Goal: Find specific page/section: Find specific page/section

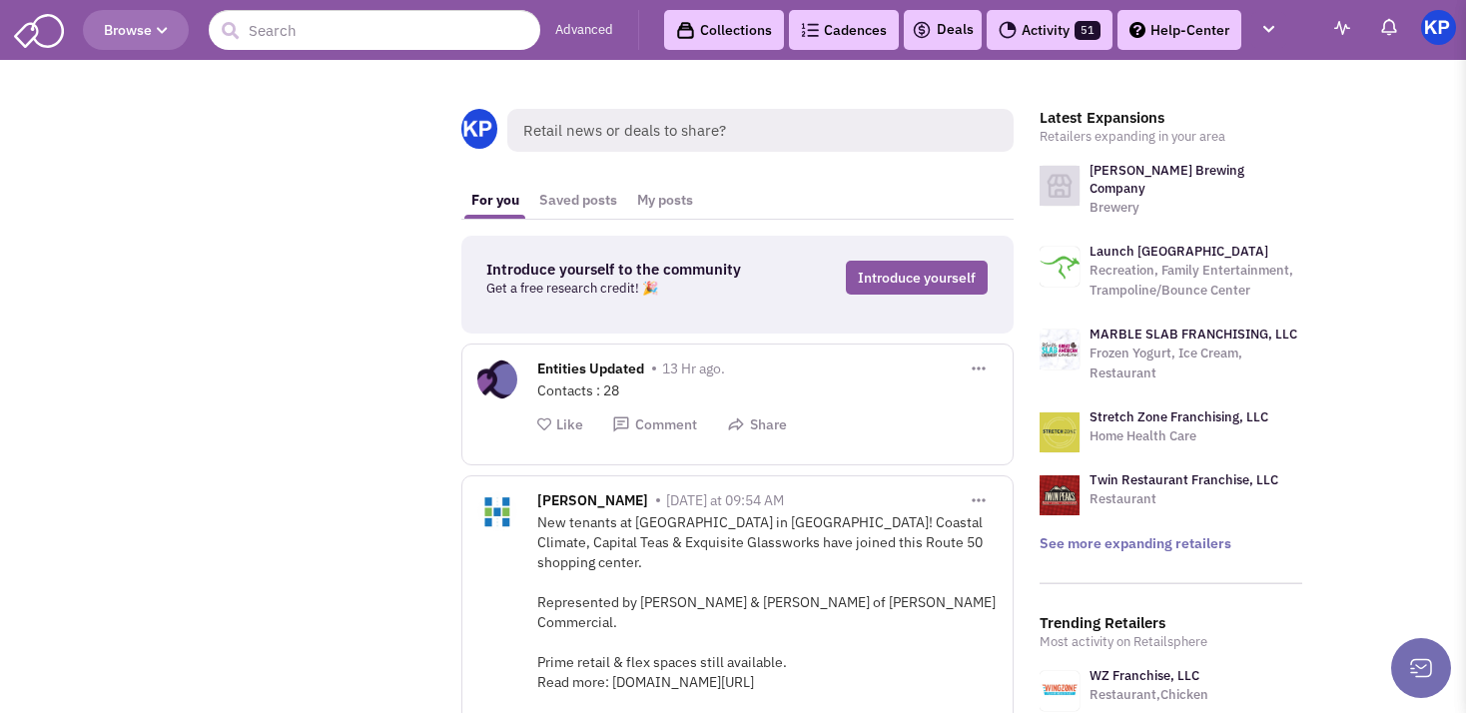
click at [960, 32] on link "Deals" at bounding box center [943, 30] width 62 height 24
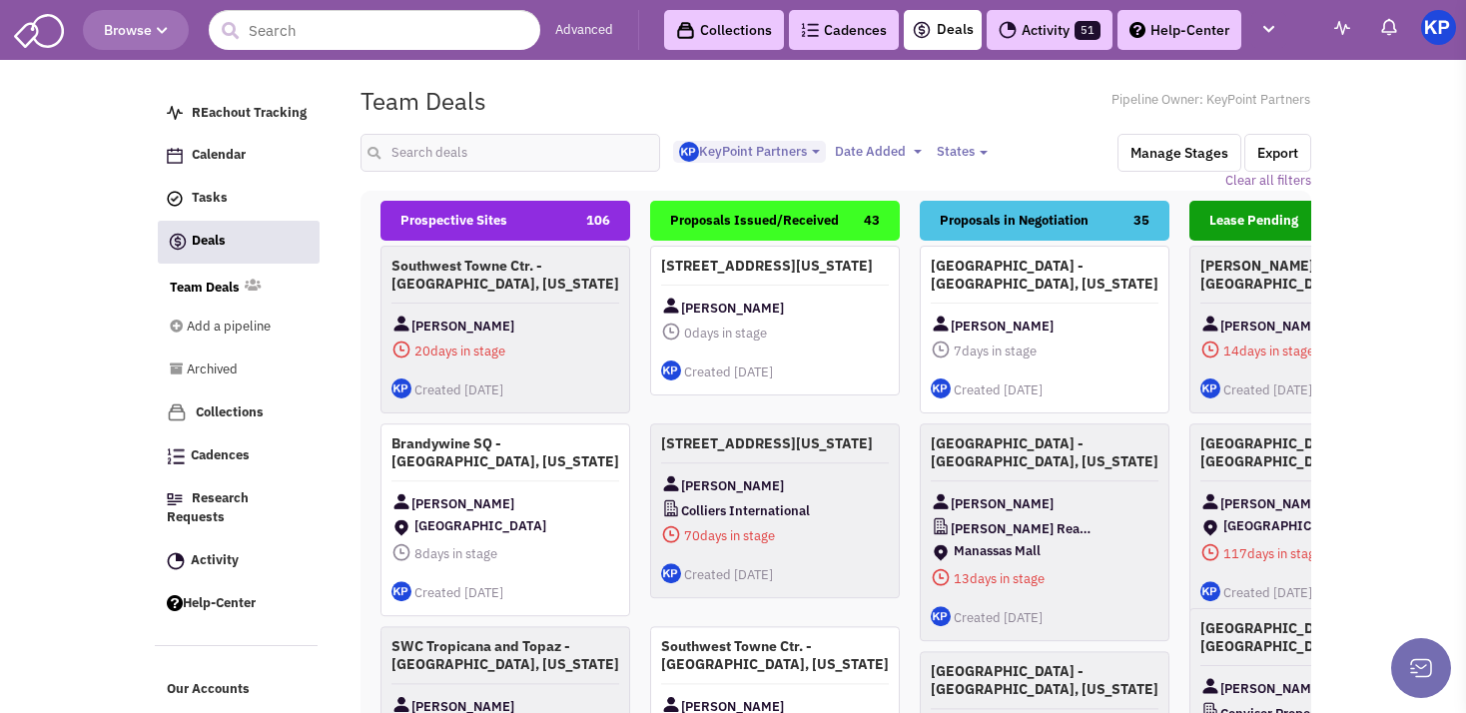
select select "1900"
select select
click at [432, 162] on input "text" at bounding box center [510, 153] width 300 height 38
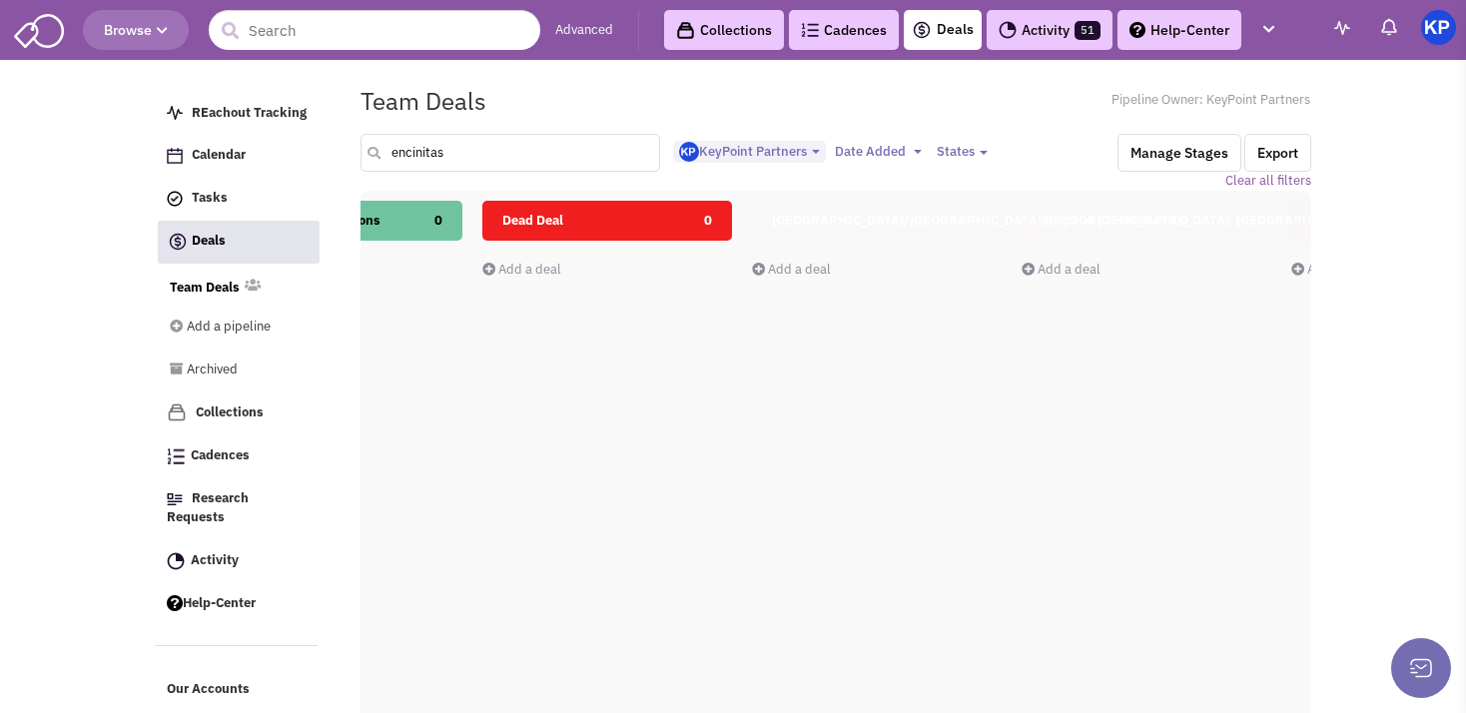
scroll to position [0, 1254]
type input "e"
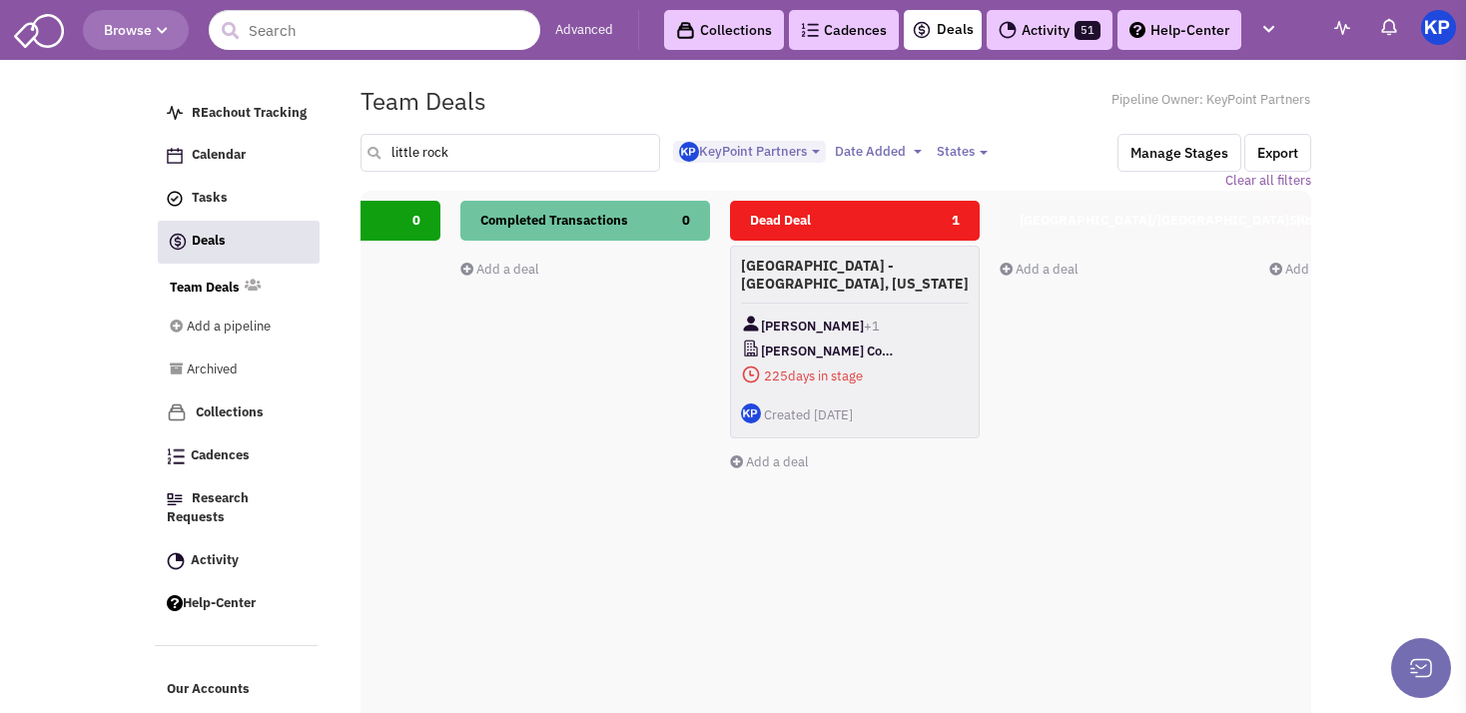
scroll to position [0, 1005]
click at [463, 709] on div "Completed Transactions 0 Add a deal Total: $ 0" at bounding box center [578, 555] width 250 height 709
click at [456, 152] on input "little rock" at bounding box center [510, 153] width 300 height 38
type input "l"
type input "13909"
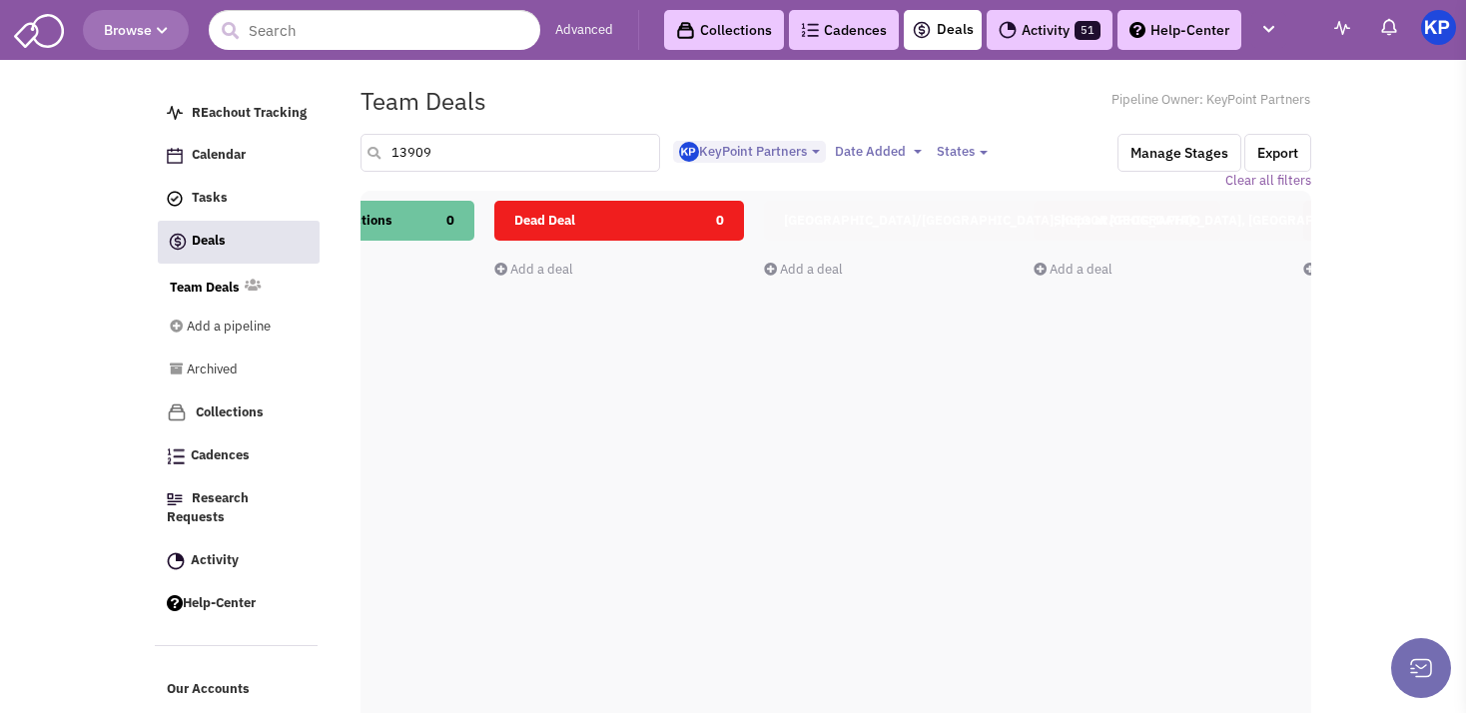
scroll to position [0, 1314]
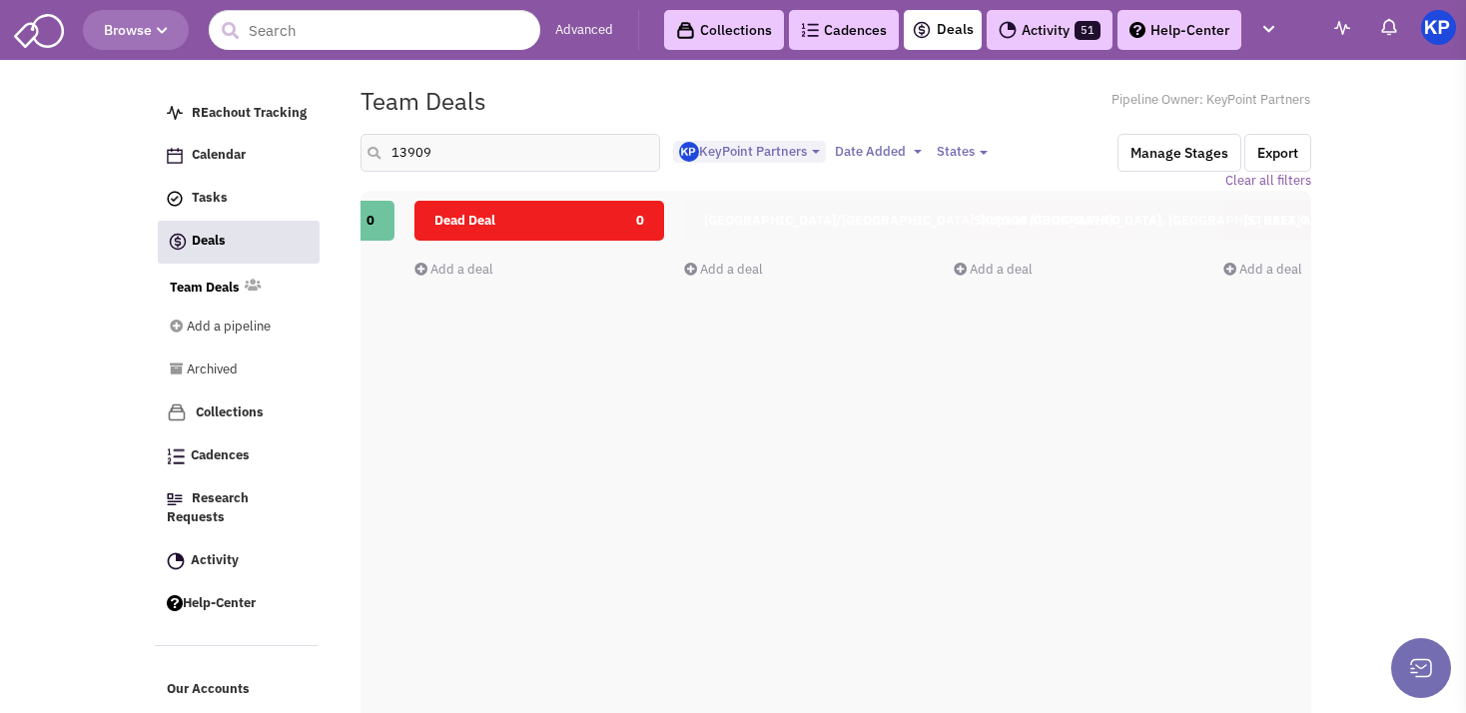
click at [938, 26] on link "Deals" at bounding box center [943, 30] width 62 height 24
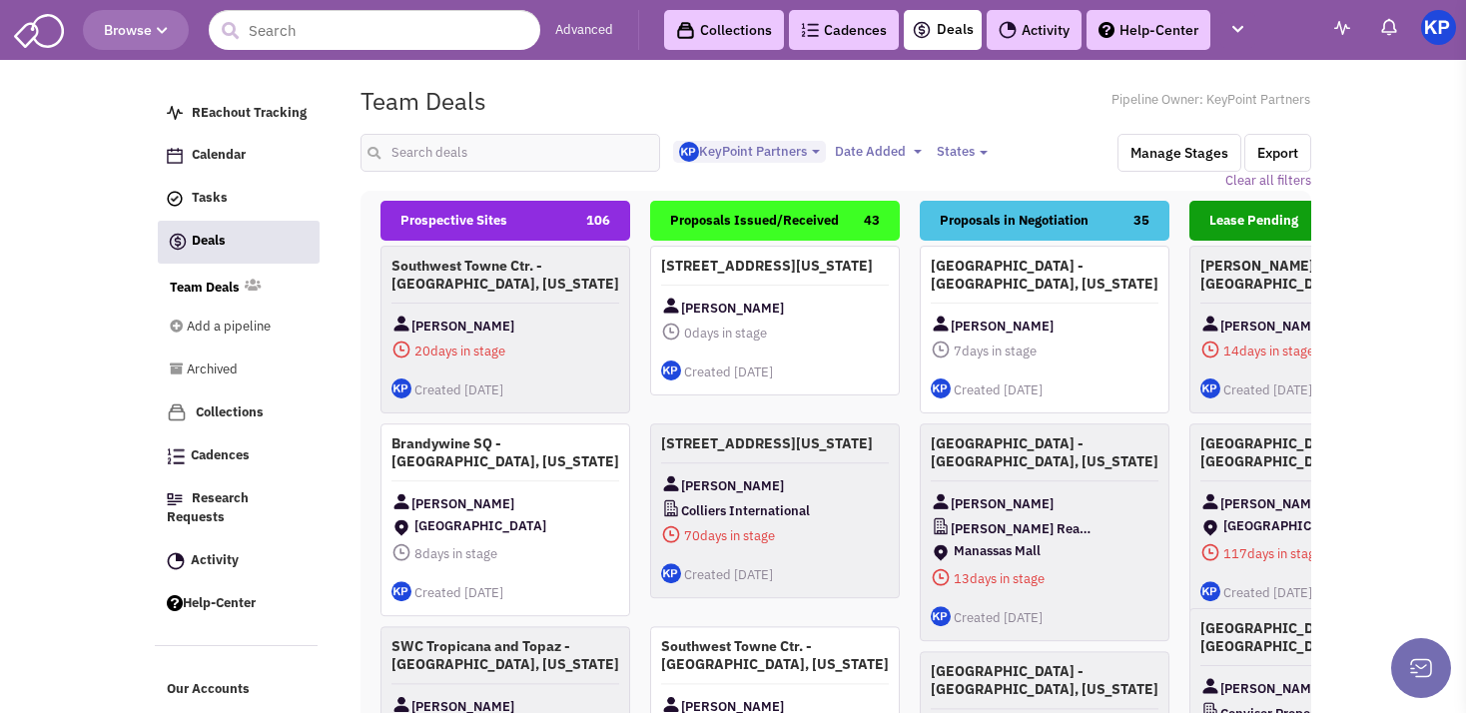
select select "1900"
select select
click at [849, 300] on div "[STREET_ADDRESS][US_STATE] [PERSON_NAME] 0 days in stage $ 0 Tasks" at bounding box center [775, 319] width 250 height 150
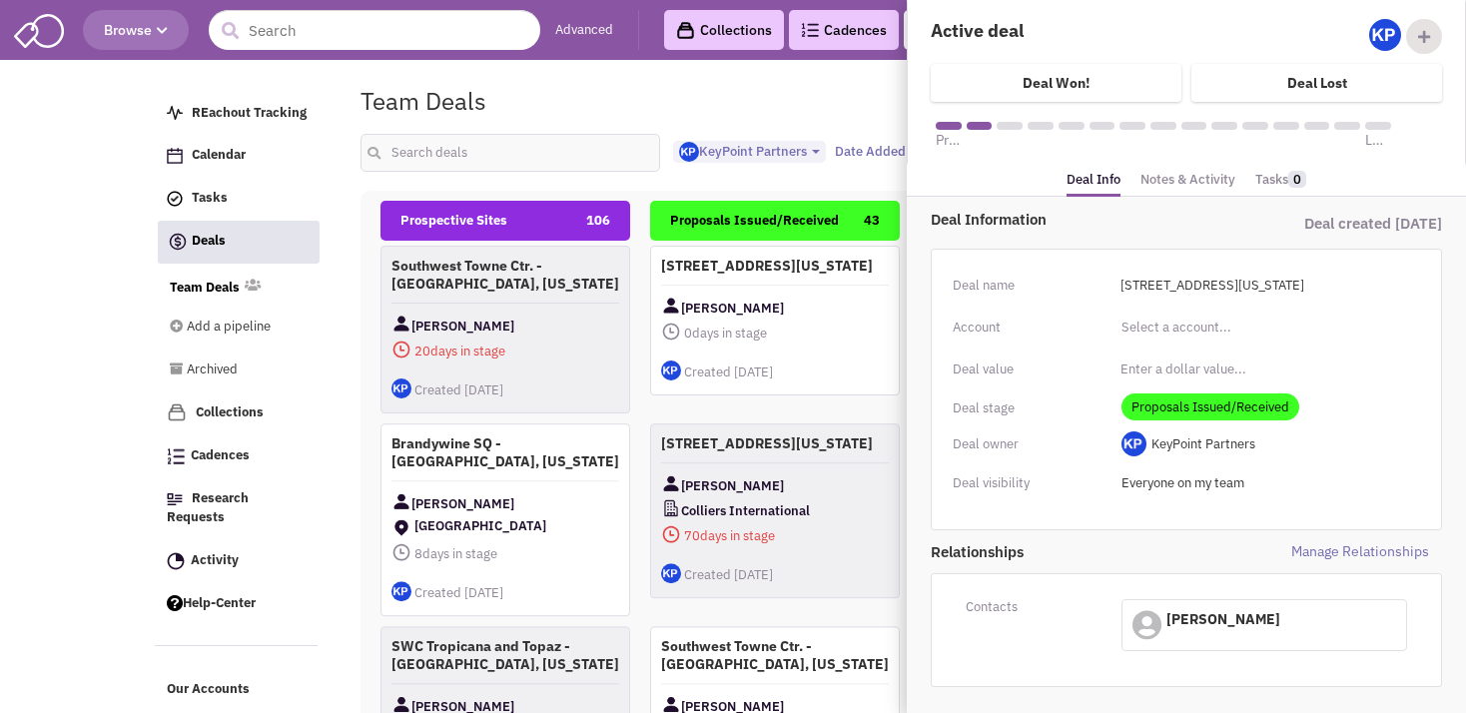
click at [1183, 170] on link "Notes & Activity" at bounding box center [1187, 180] width 95 height 29
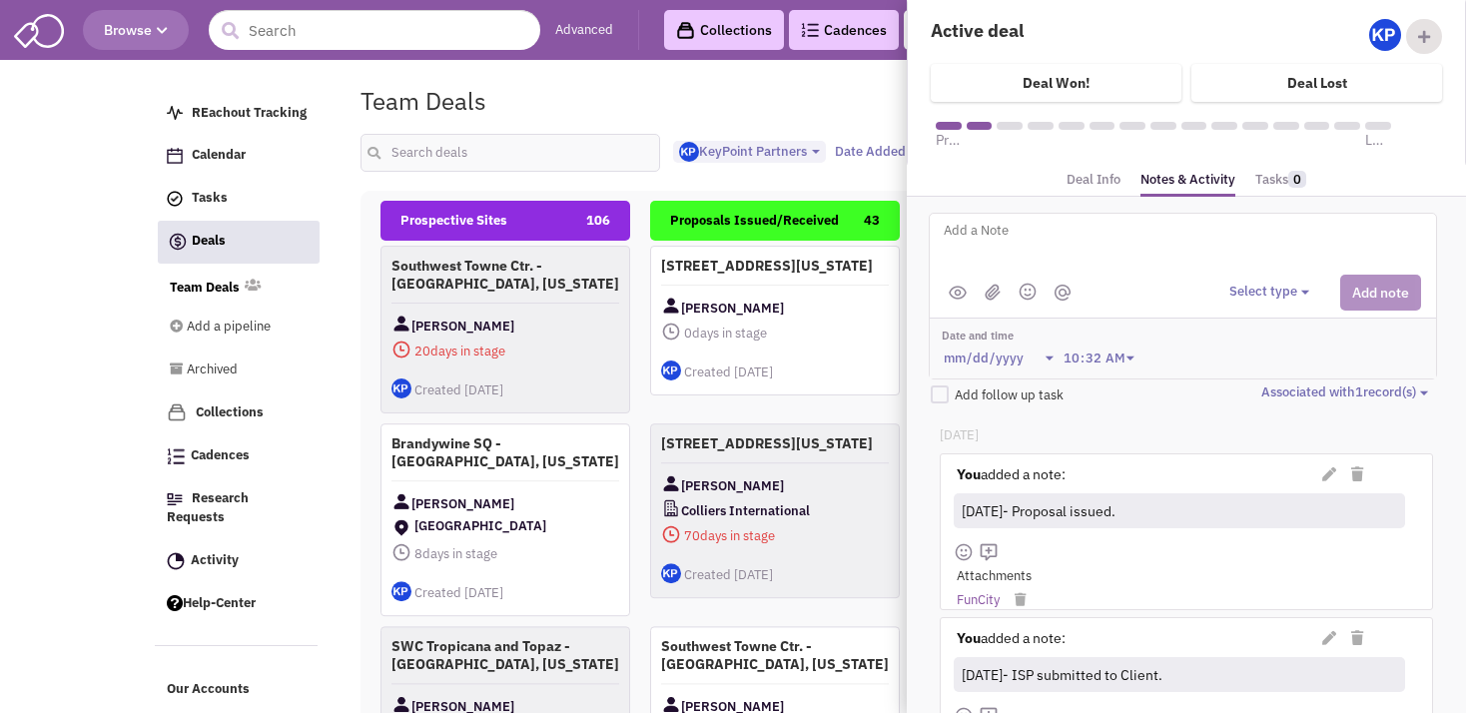
click at [696, 90] on div "Team Deals Pipeline Owner: KeyPoint Partners" at bounding box center [835, 101] width 976 height 46
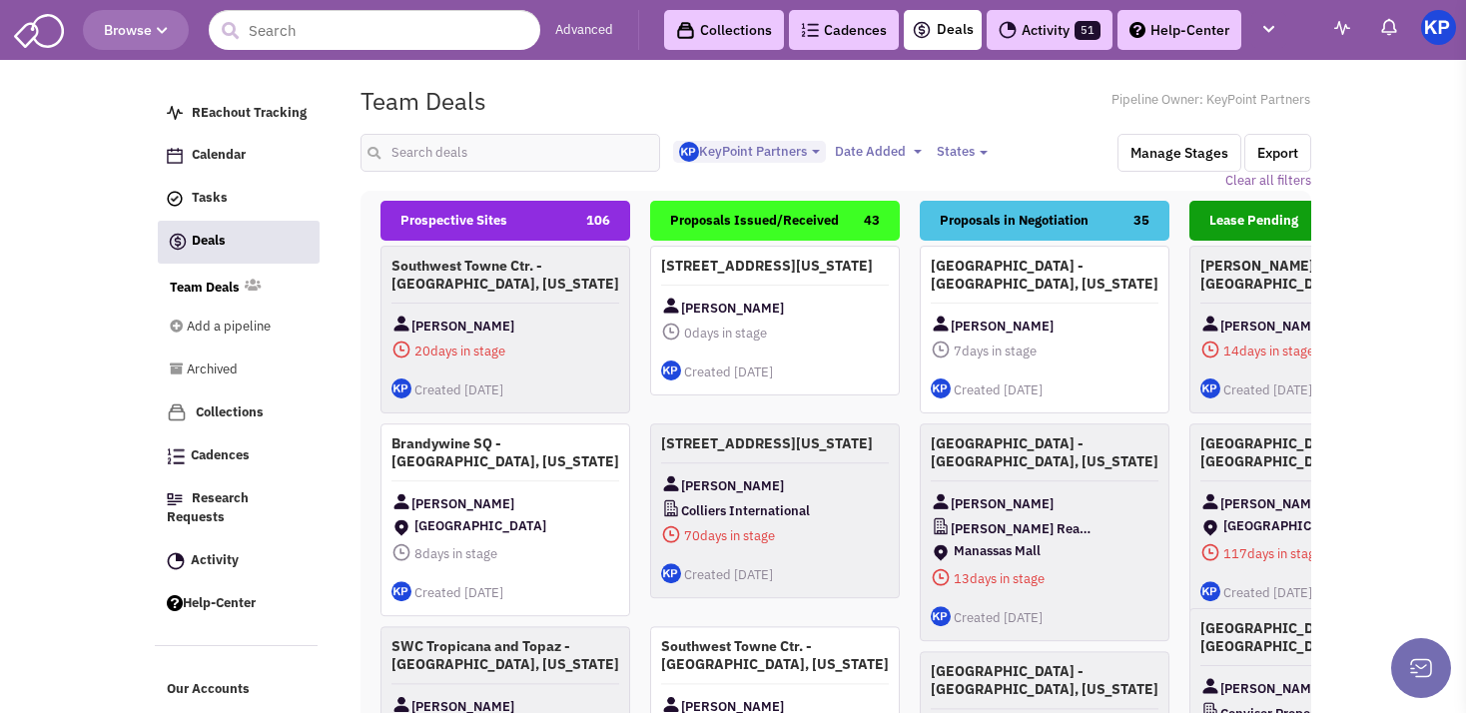
click at [55, 315] on body "Browse Advanced Collections Cadences 0 Deals Activity 51 Help-Center Calendar" at bounding box center [733, 465] width 1466 height 930
